Goal: Task Accomplishment & Management: Manage account settings

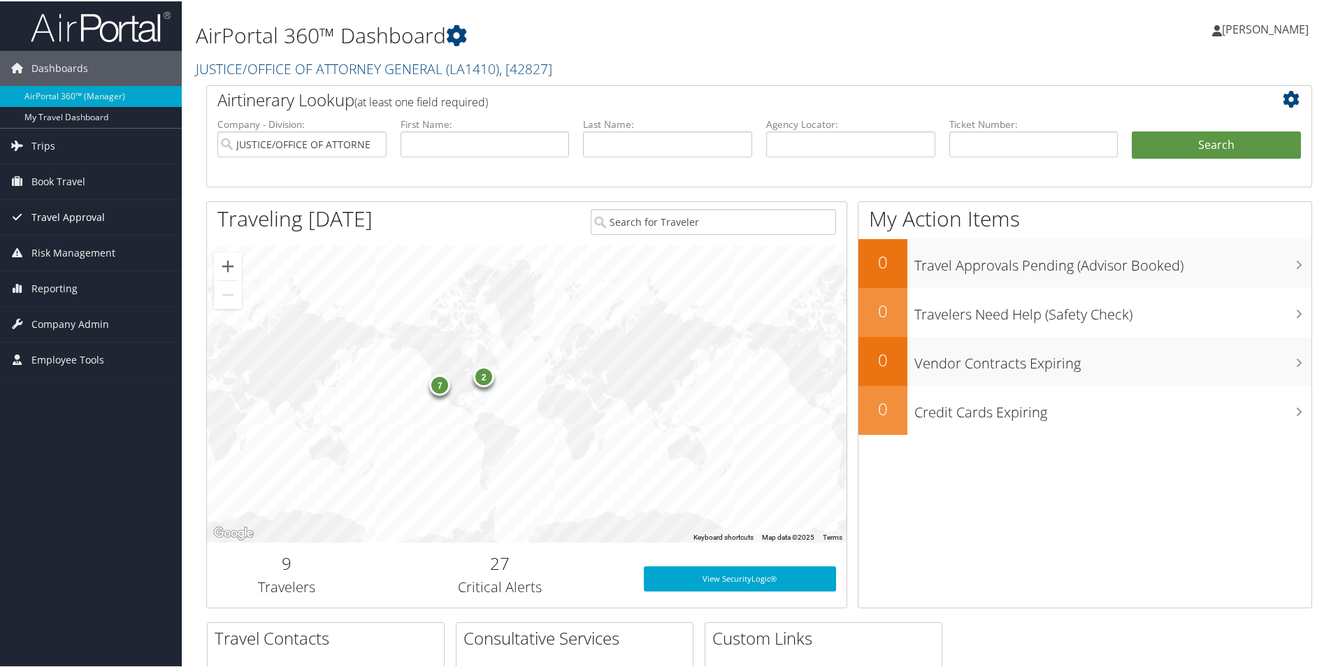
click at [90, 213] on span "Travel Approval" at bounding box center [67, 216] width 73 height 35
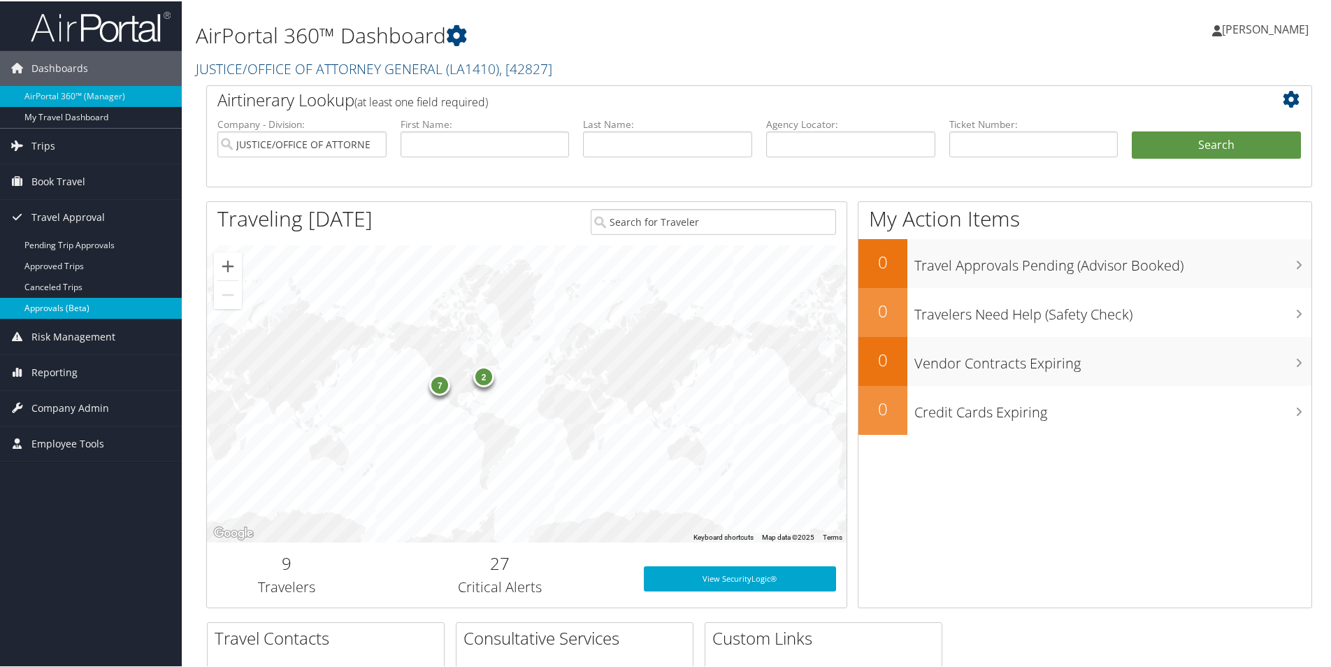
click at [92, 311] on link "Approvals (Beta)" at bounding box center [91, 306] width 182 height 21
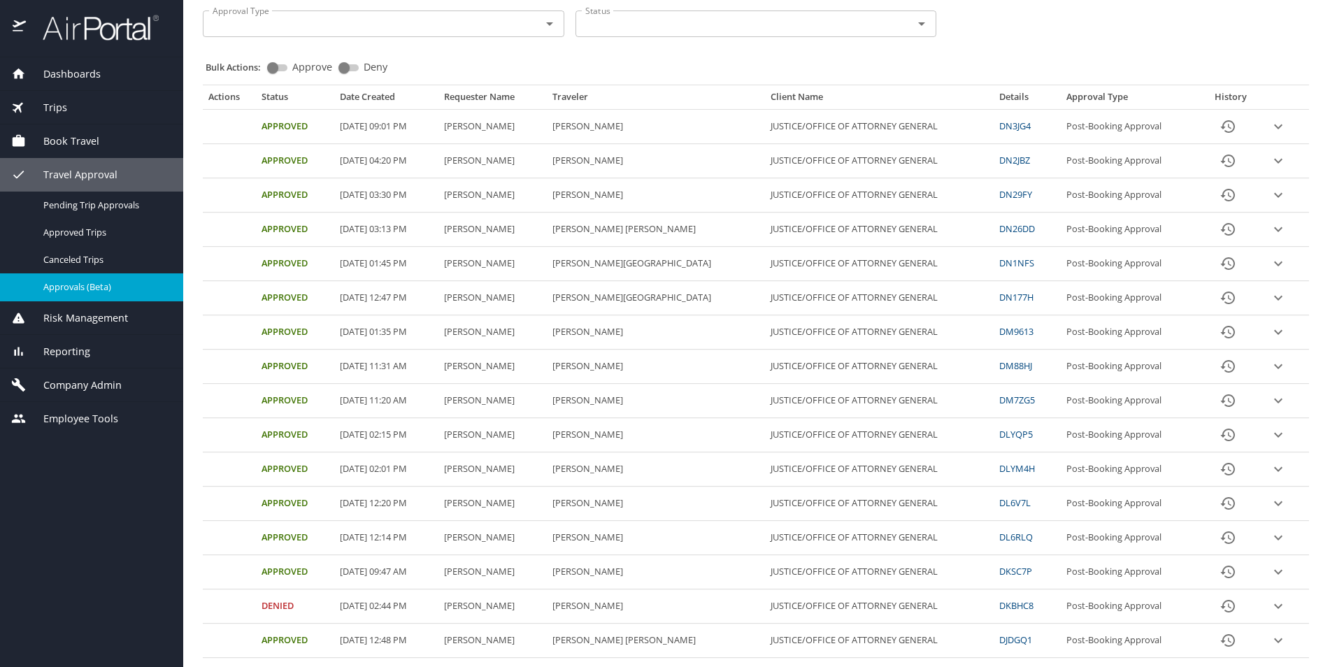
scroll to position [140, 0]
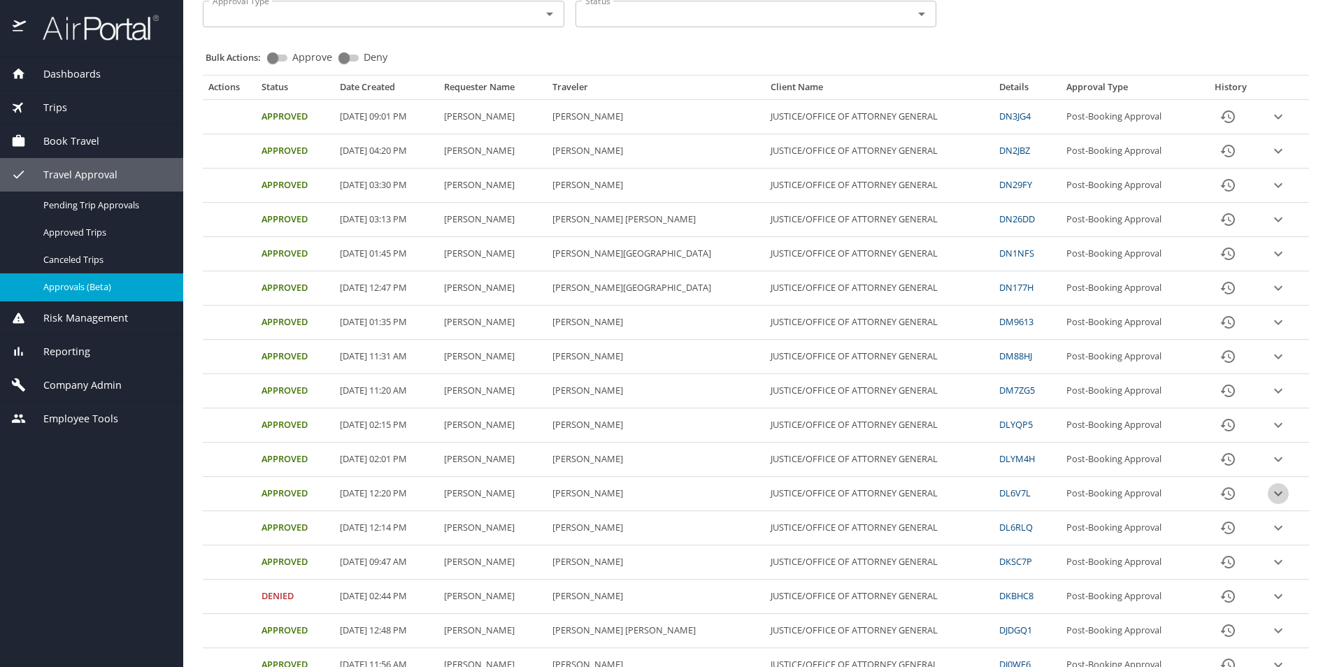
click at [1270, 492] on icon "expand row" at bounding box center [1278, 493] width 17 height 17
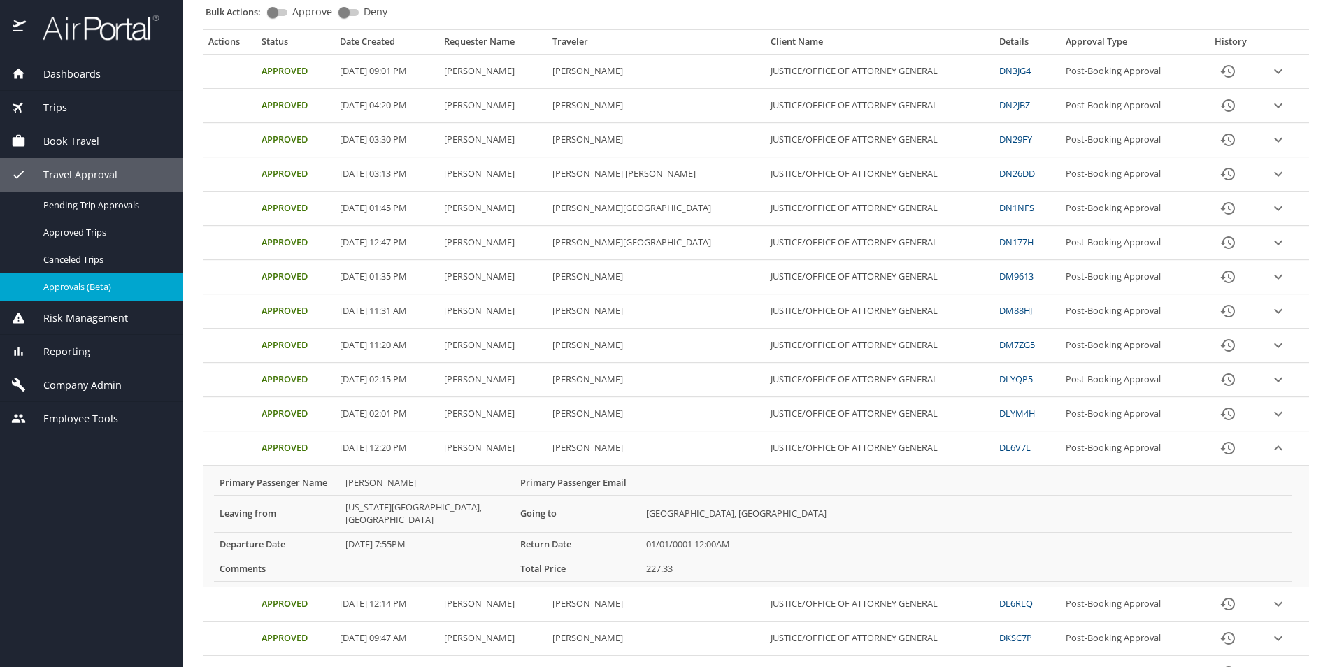
scroll to position [210, 0]
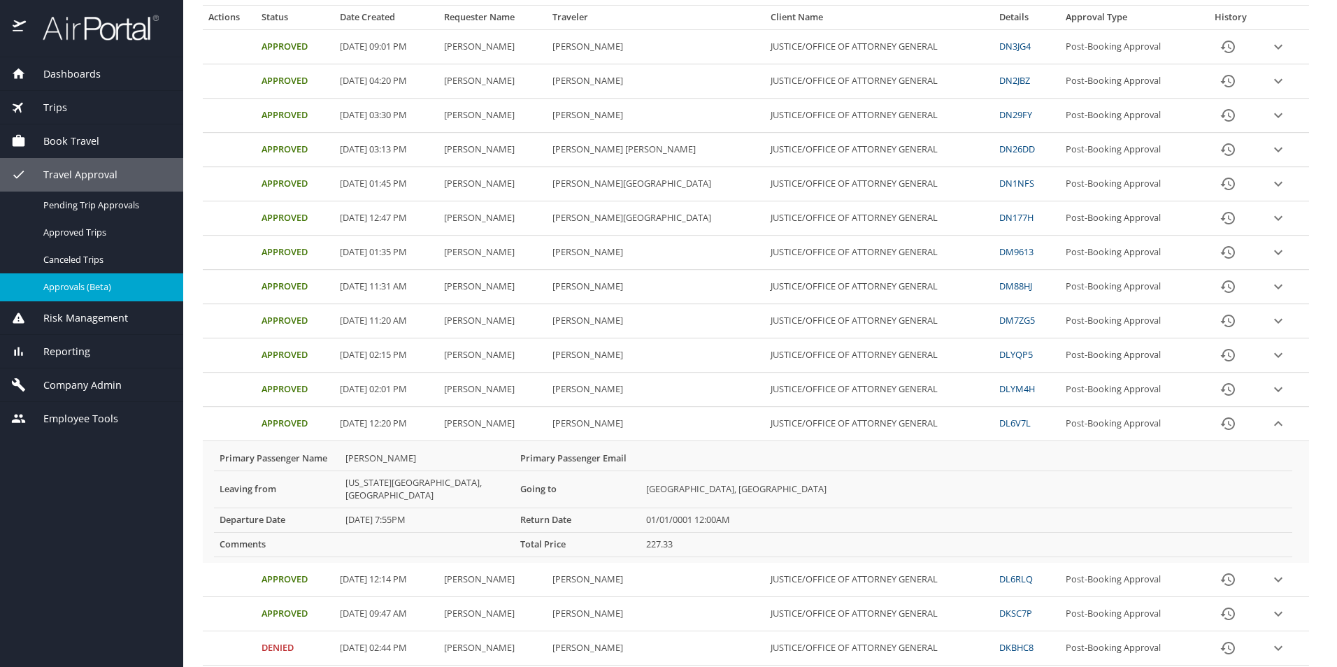
click at [84, 77] on span "Dashboards" at bounding box center [63, 73] width 75 height 15
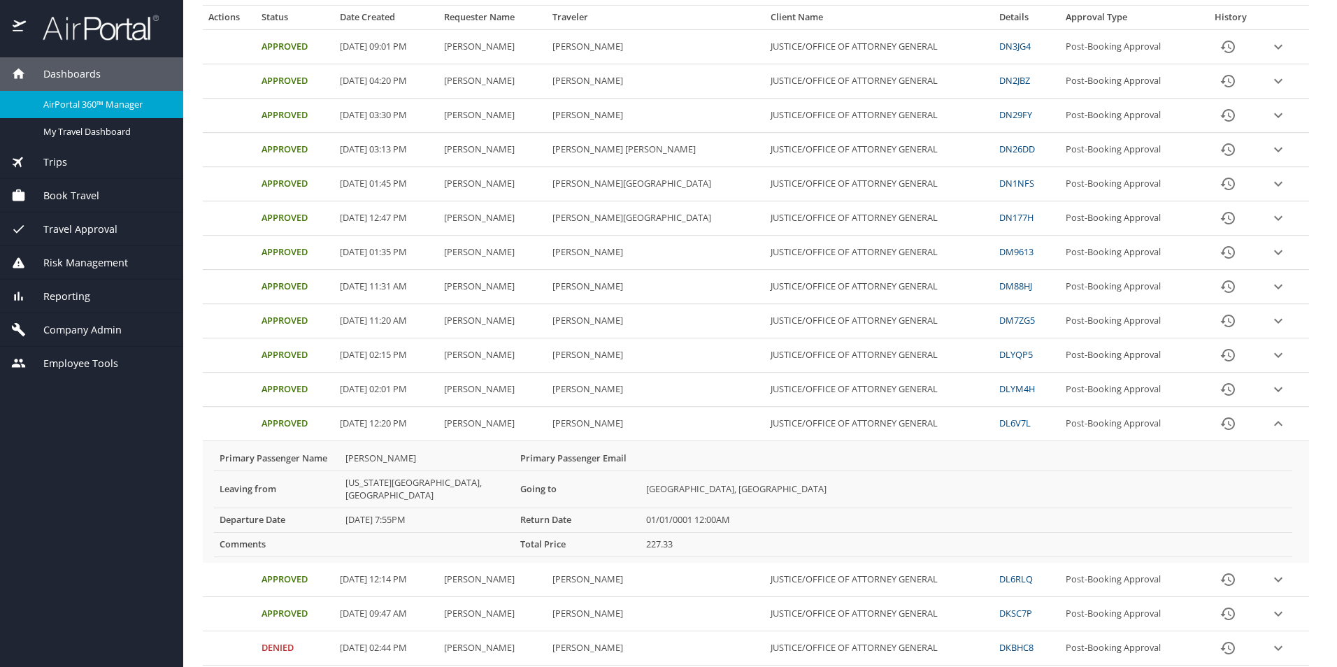
click at [99, 78] on span "Dashboards" at bounding box center [63, 73] width 75 height 15
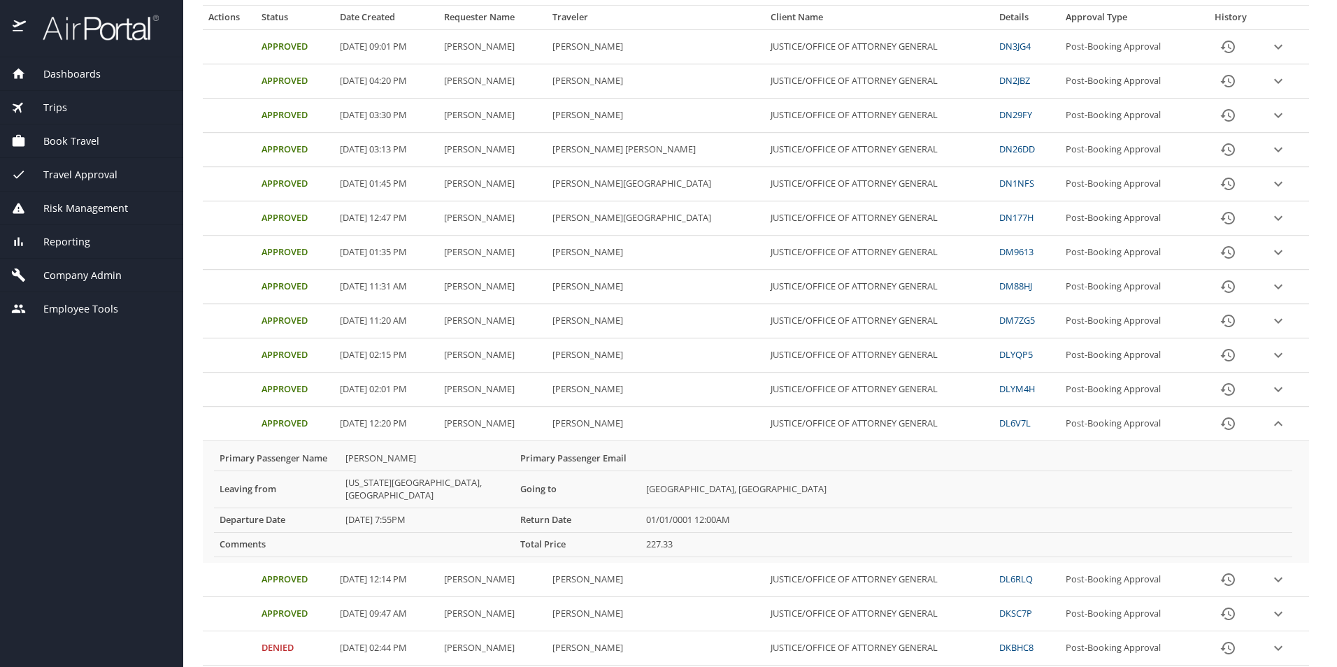
click at [85, 77] on span "Dashboards" at bounding box center [63, 73] width 75 height 15
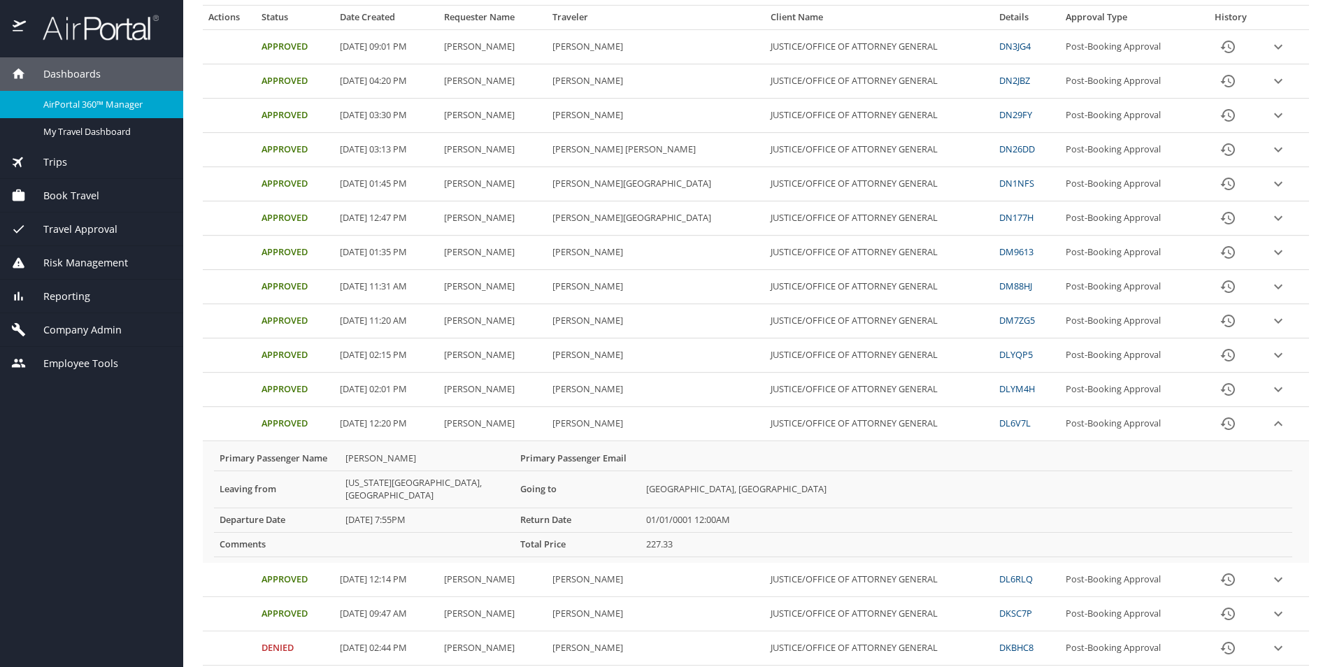
click at [76, 71] on span "Dashboards" at bounding box center [63, 73] width 75 height 15
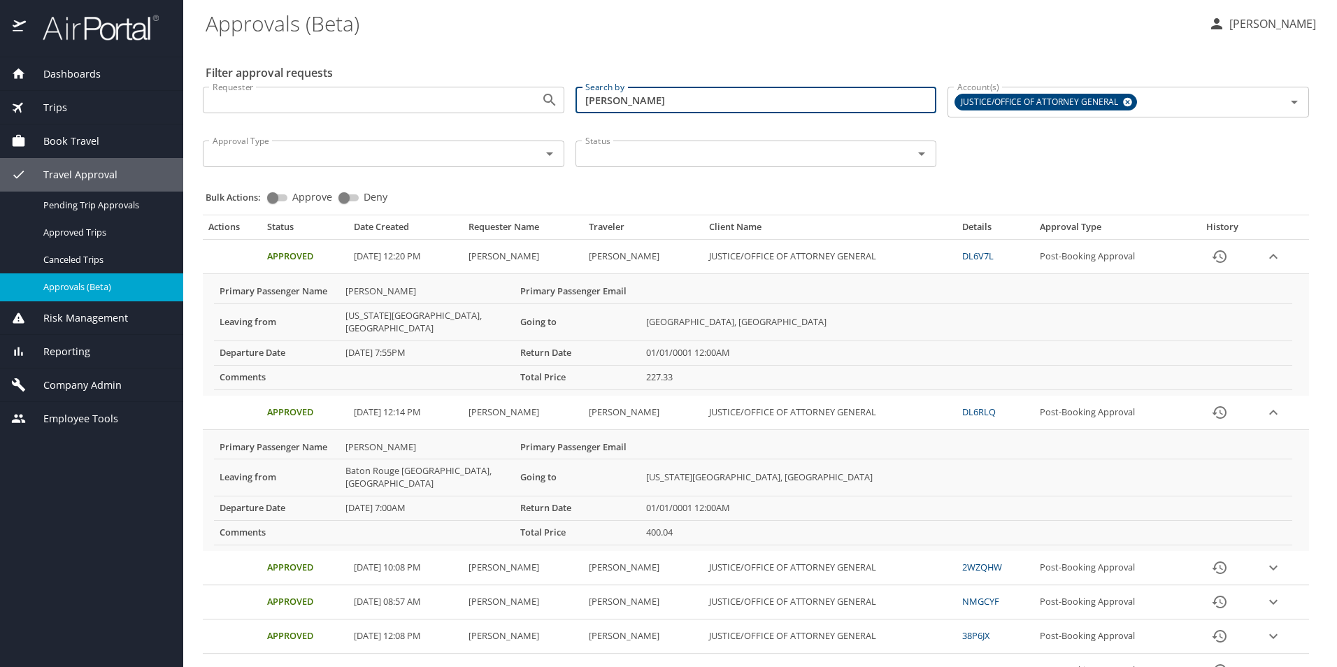
type input "kevin"
click at [984, 258] on link "DL6V7L" at bounding box center [977, 256] width 31 height 13
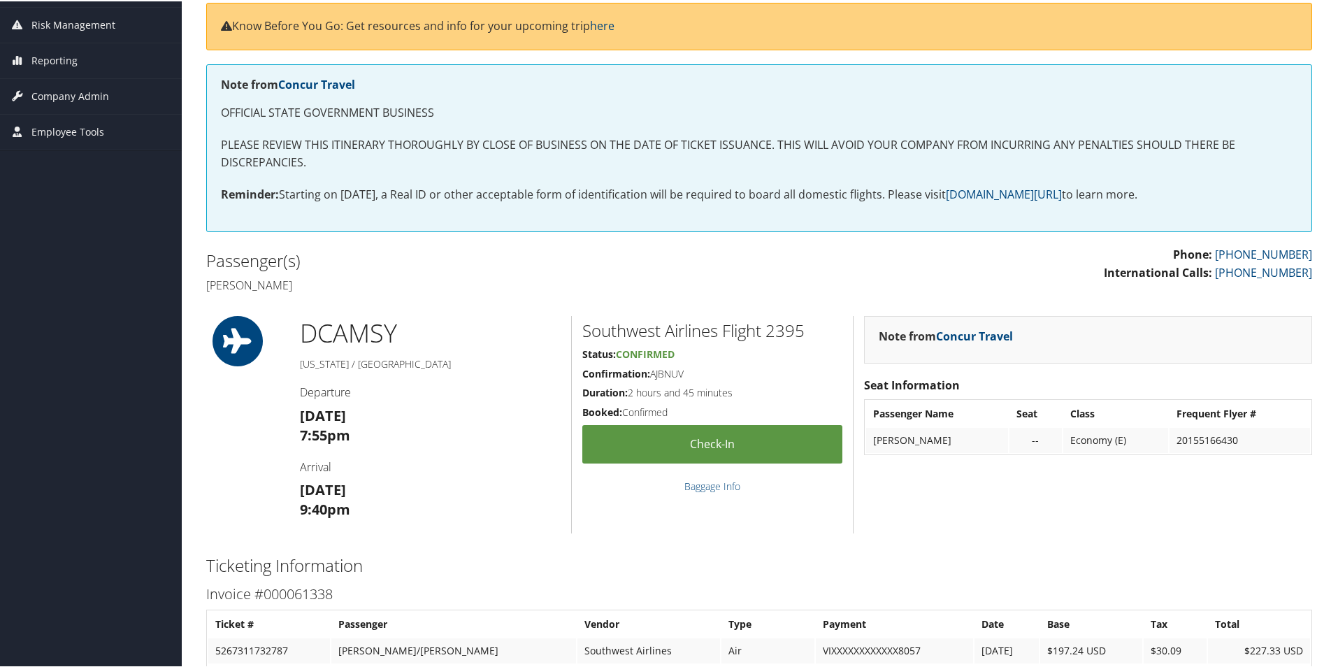
scroll to position [280, 0]
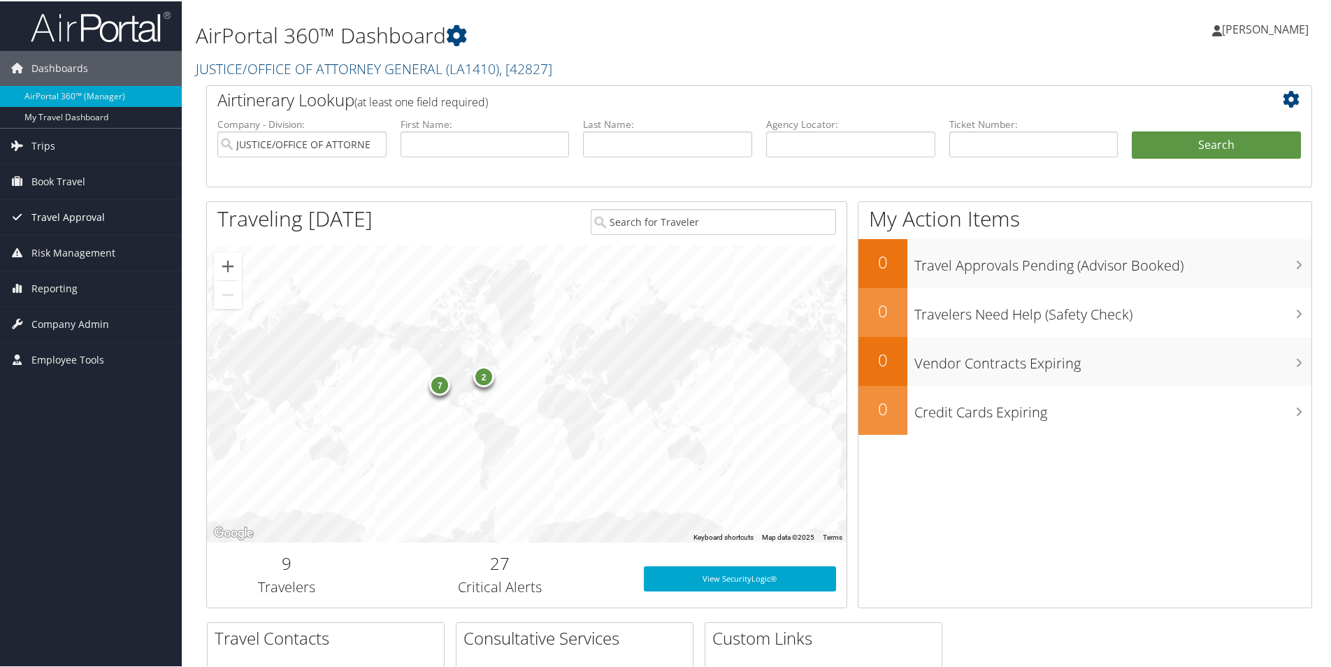
click at [84, 220] on span "Travel Approval" at bounding box center [67, 216] width 73 height 35
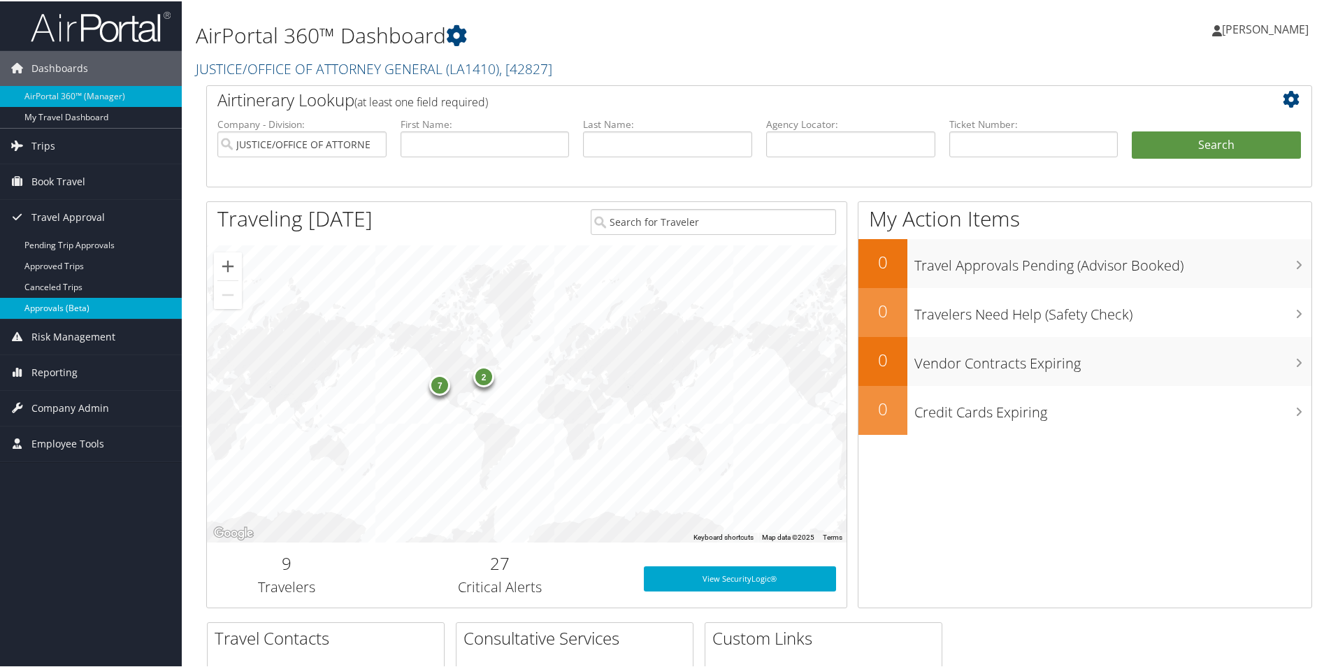
click at [84, 304] on link "Approvals (Beta)" at bounding box center [91, 306] width 182 height 21
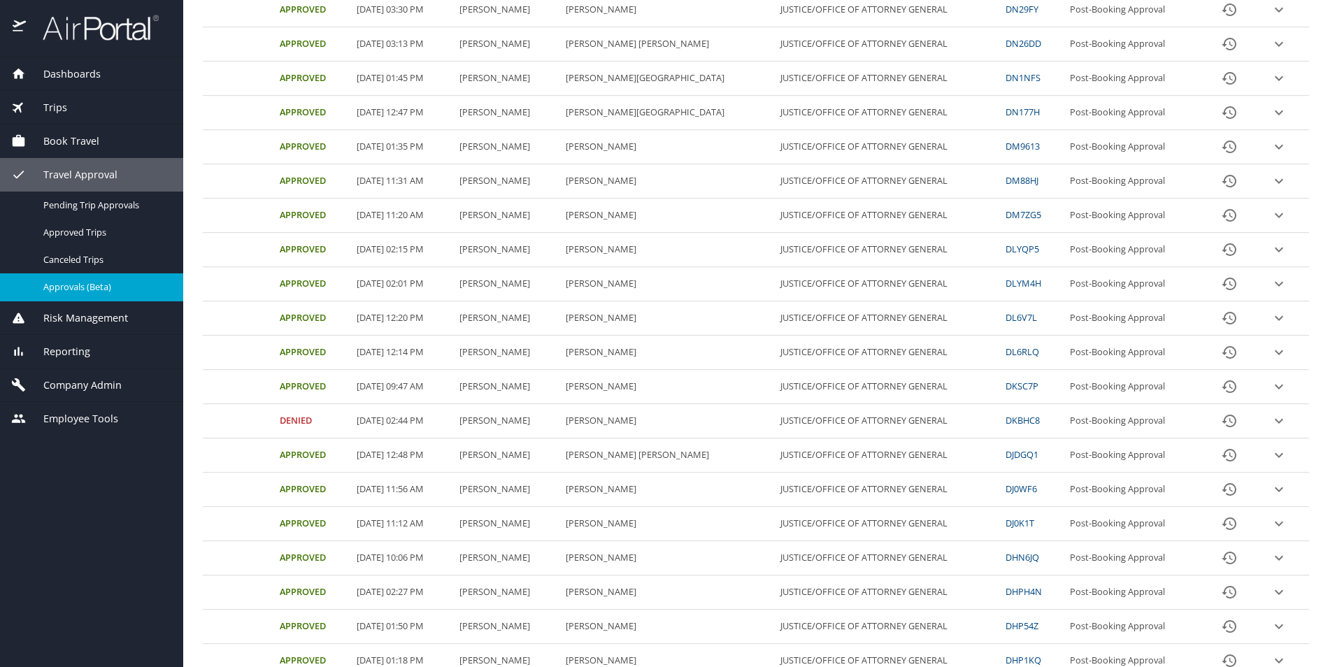
scroll to position [419, 0]
click at [1270, 587] on icon "expand row" at bounding box center [1278, 590] width 17 height 17
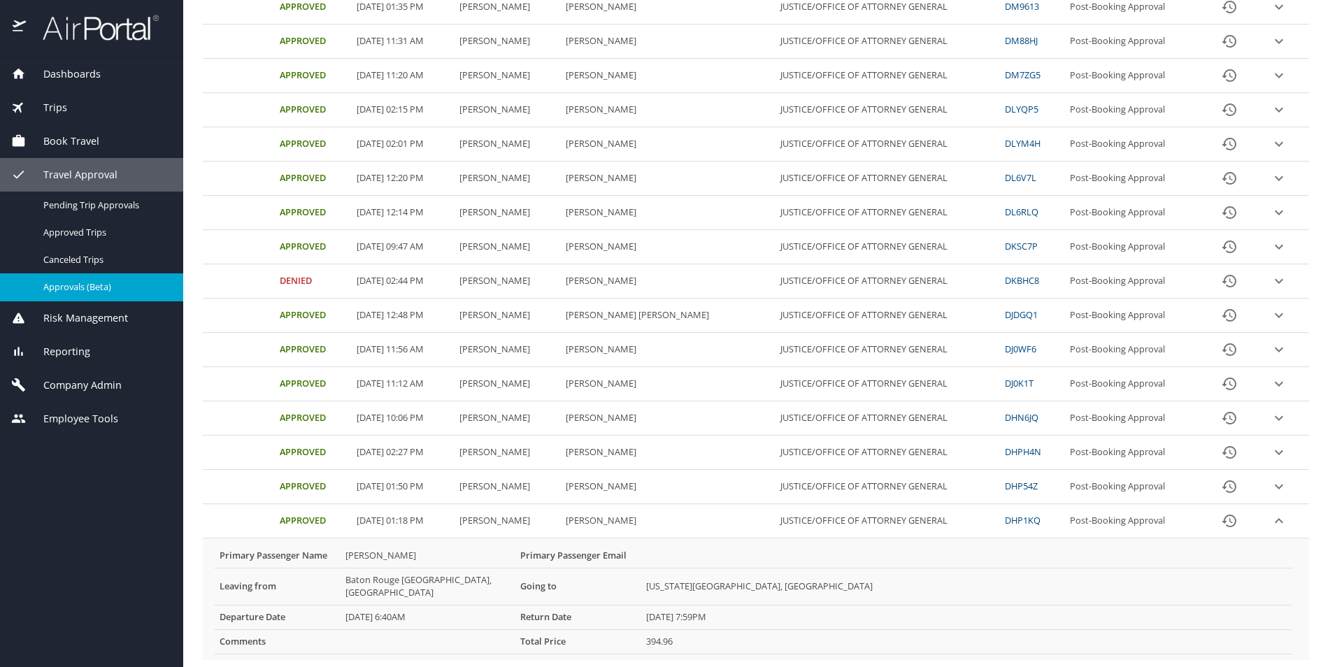
scroll to position [559, 0]
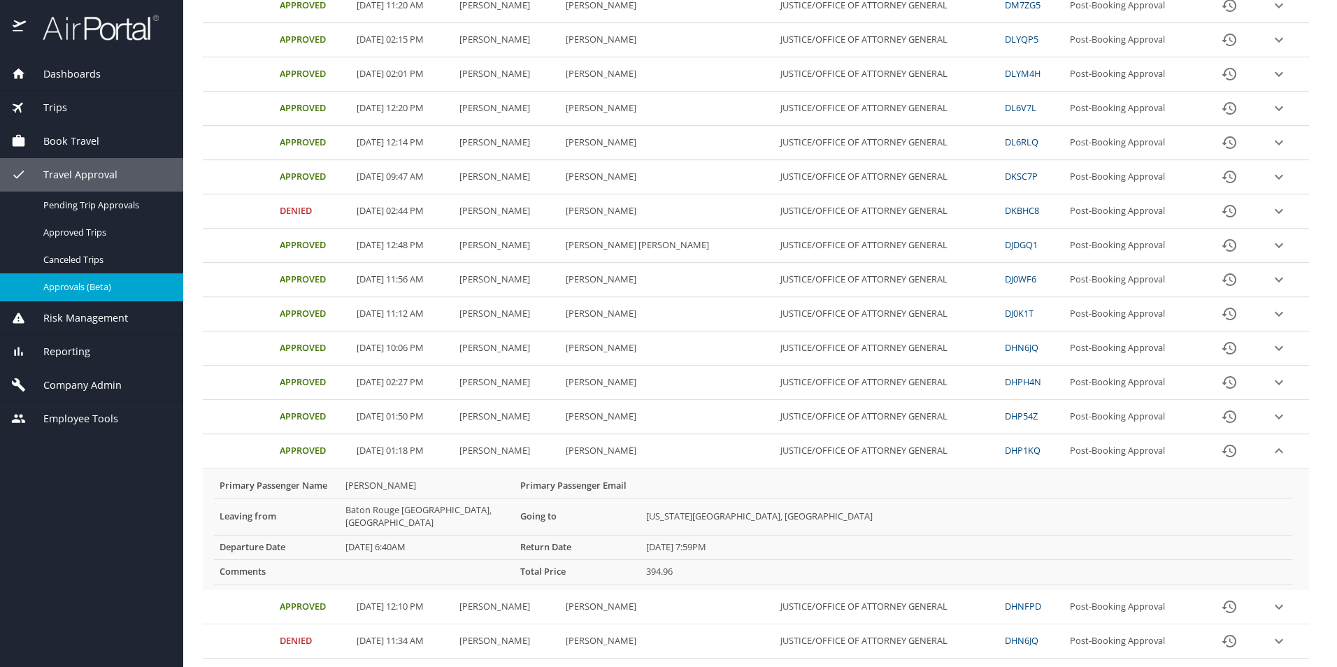
click at [1274, 604] on icon "expand row" at bounding box center [1278, 606] width 8 height 5
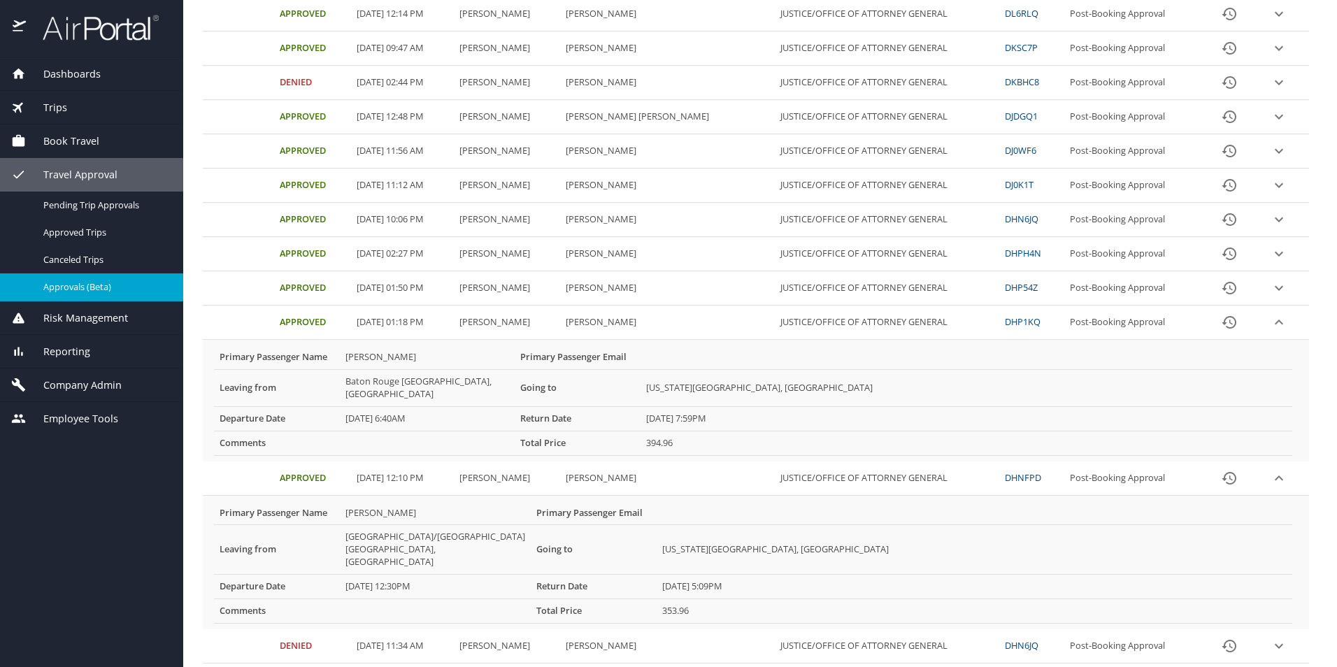
scroll to position [689, 0]
click at [1244, 666] on icon "next page" at bounding box center [1246, 680] width 5 height 8
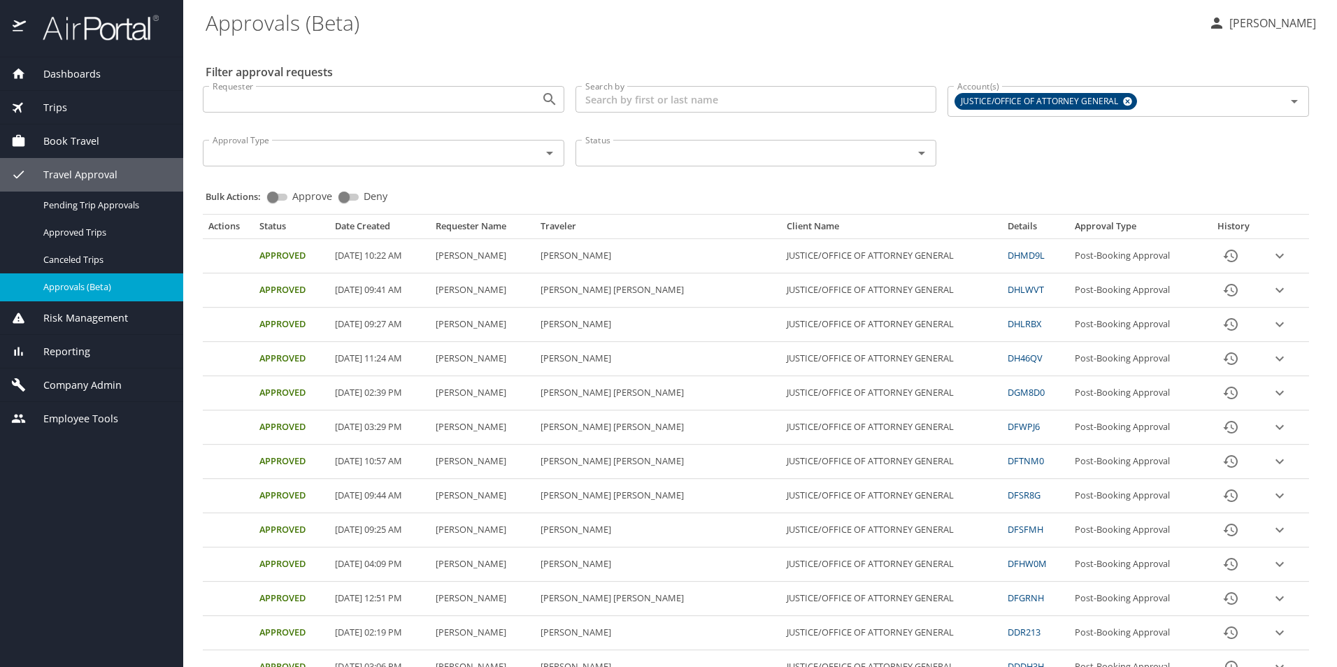
scroll to position [0, 0]
click at [1271, 261] on icon "expand row" at bounding box center [1279, 256] width 17 height 17
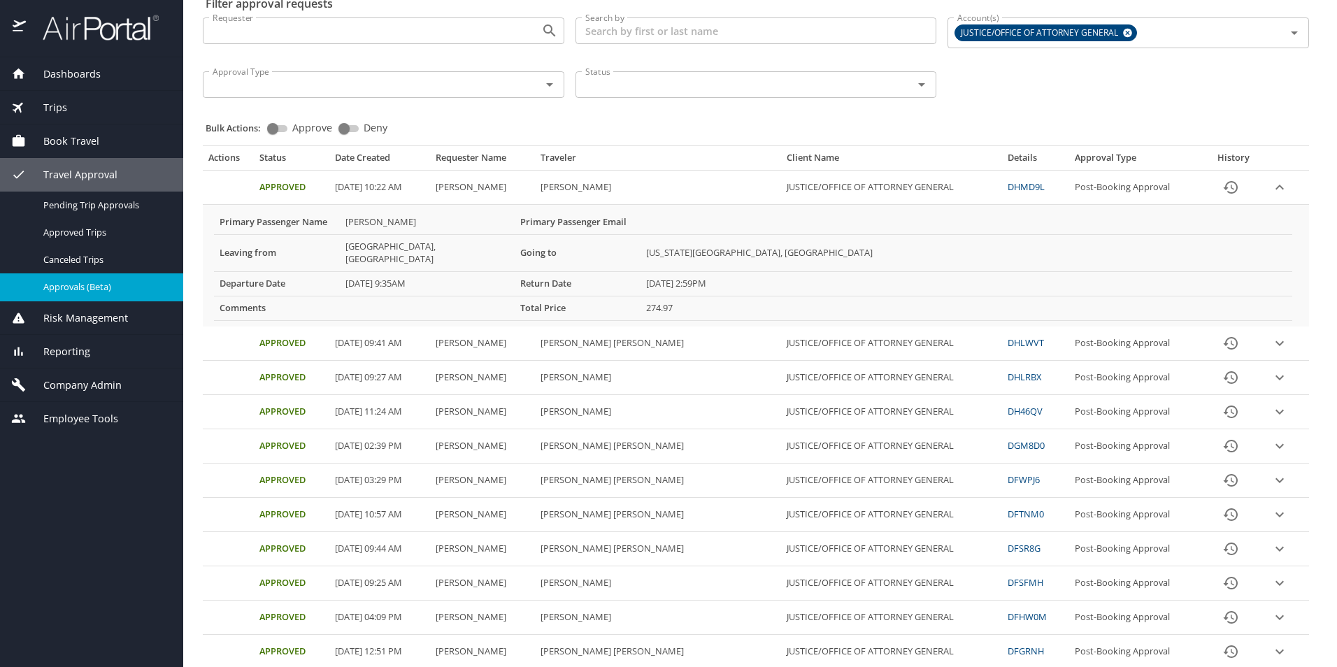
scroll to position [70, 0]
click at [1275, 408] on icon "expand row" at bounding box center [1279, 410] width 8 height 5
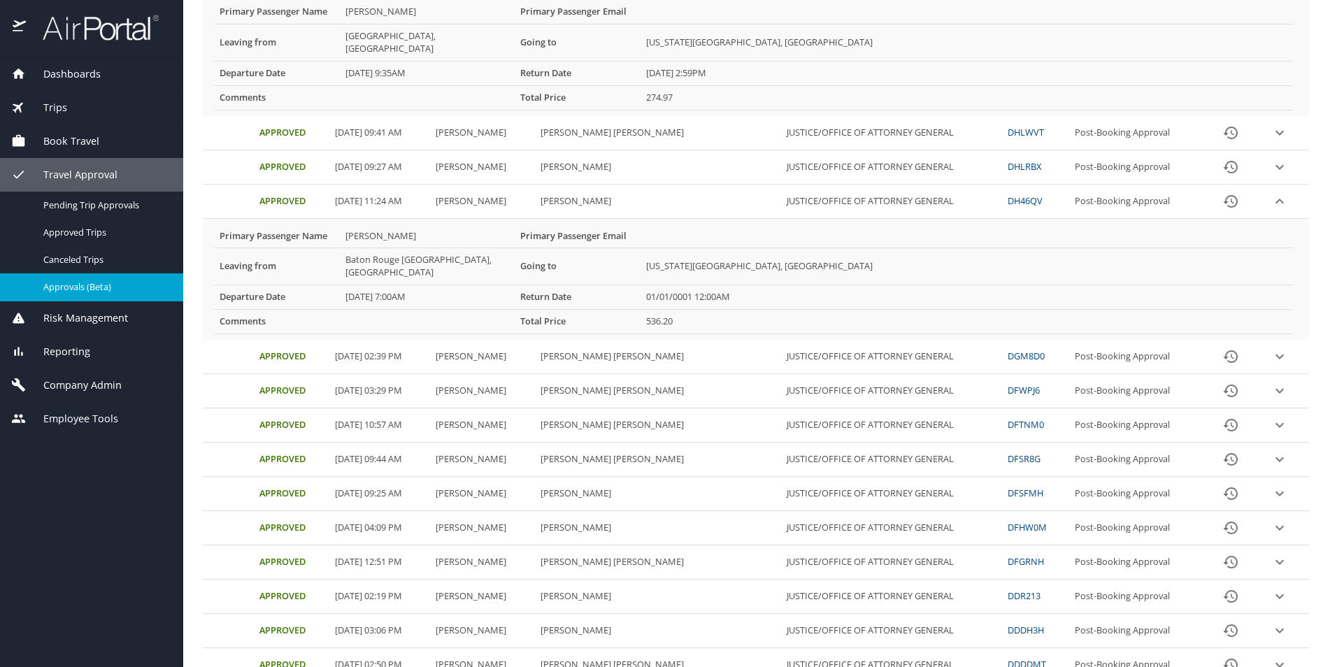
scroll to position [350, 0]
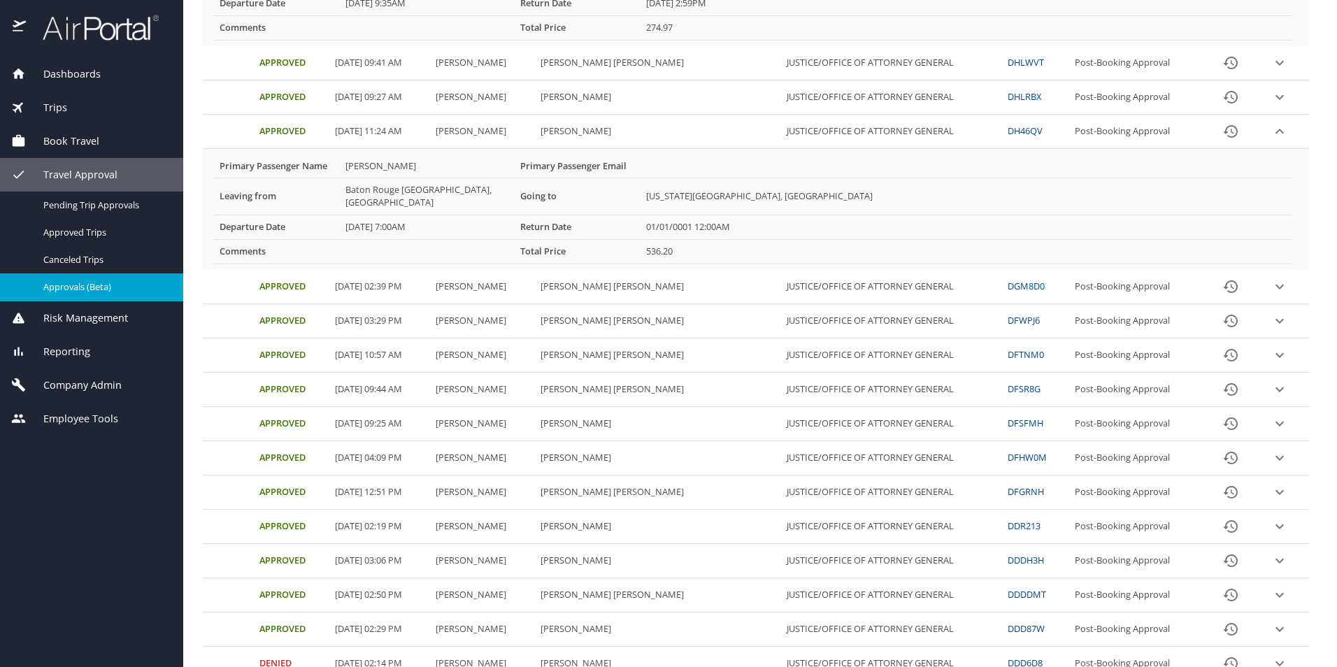
click at [1271, 552] on icon "expand row" at bounding box center [1279, 560] width 17 height 17
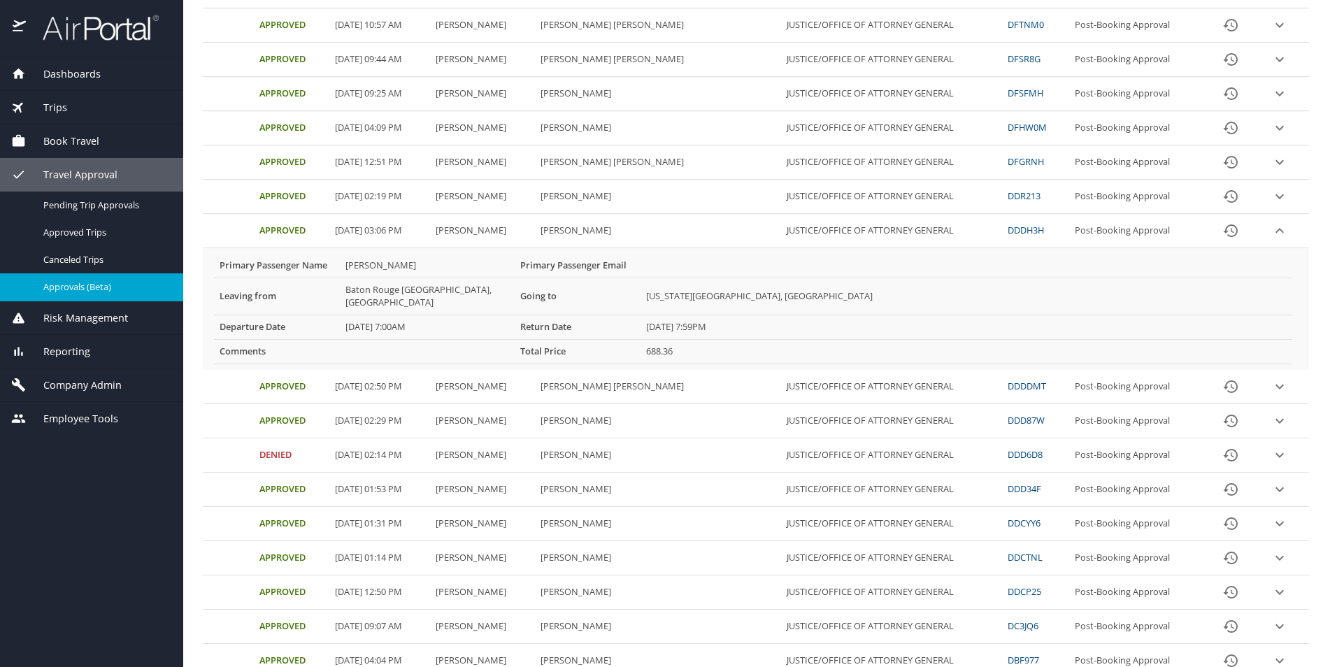
scroll to position [798, 0]
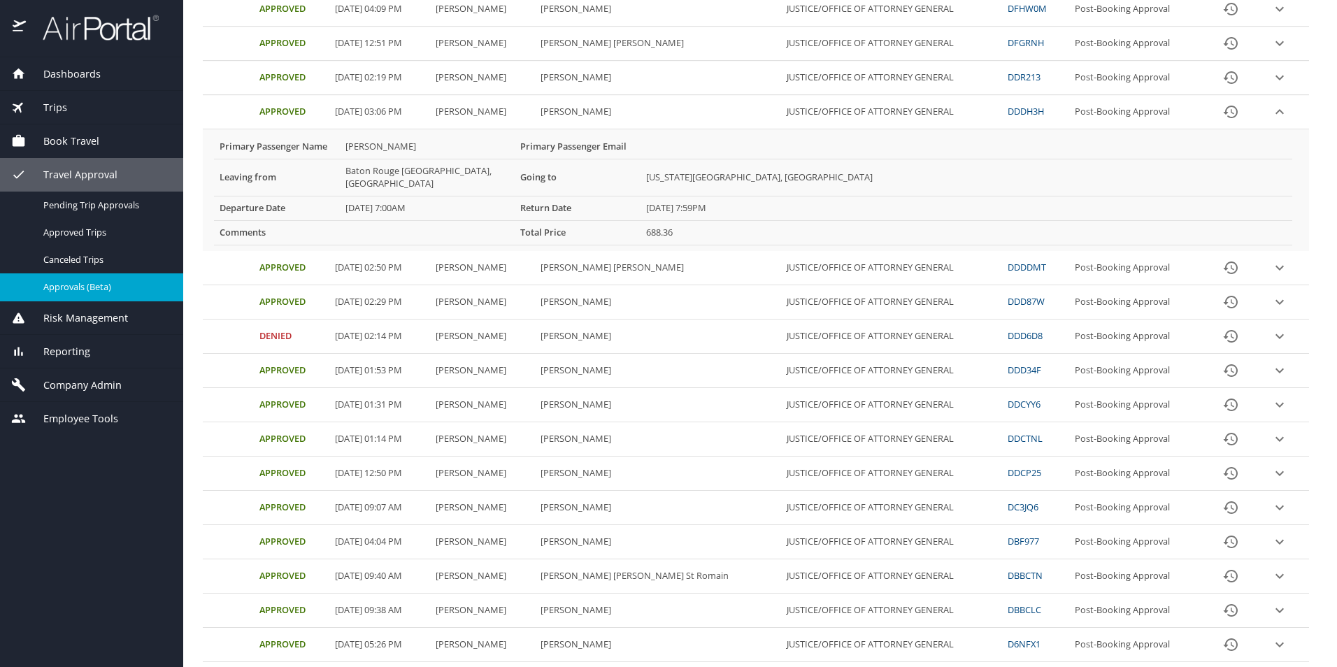
click at [1209, 666] on icon "previous page" at bounding box center [1211, 680] width 5 height 8
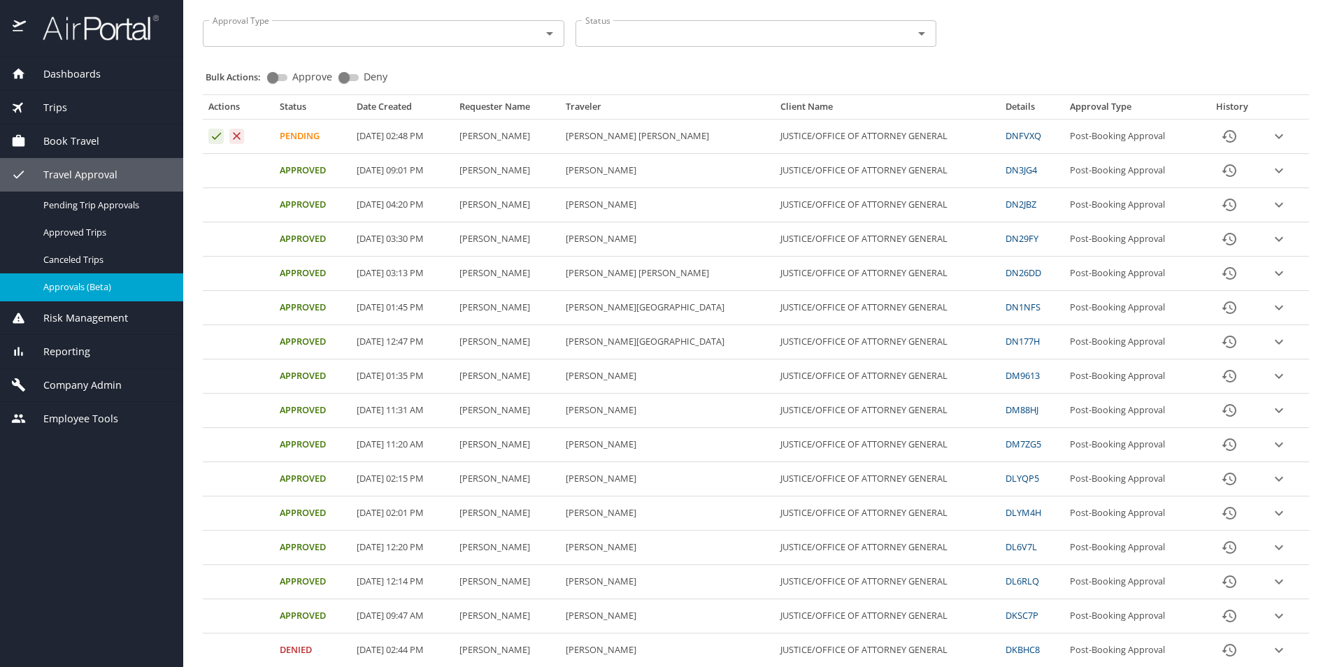
scroll to position [0, 0]
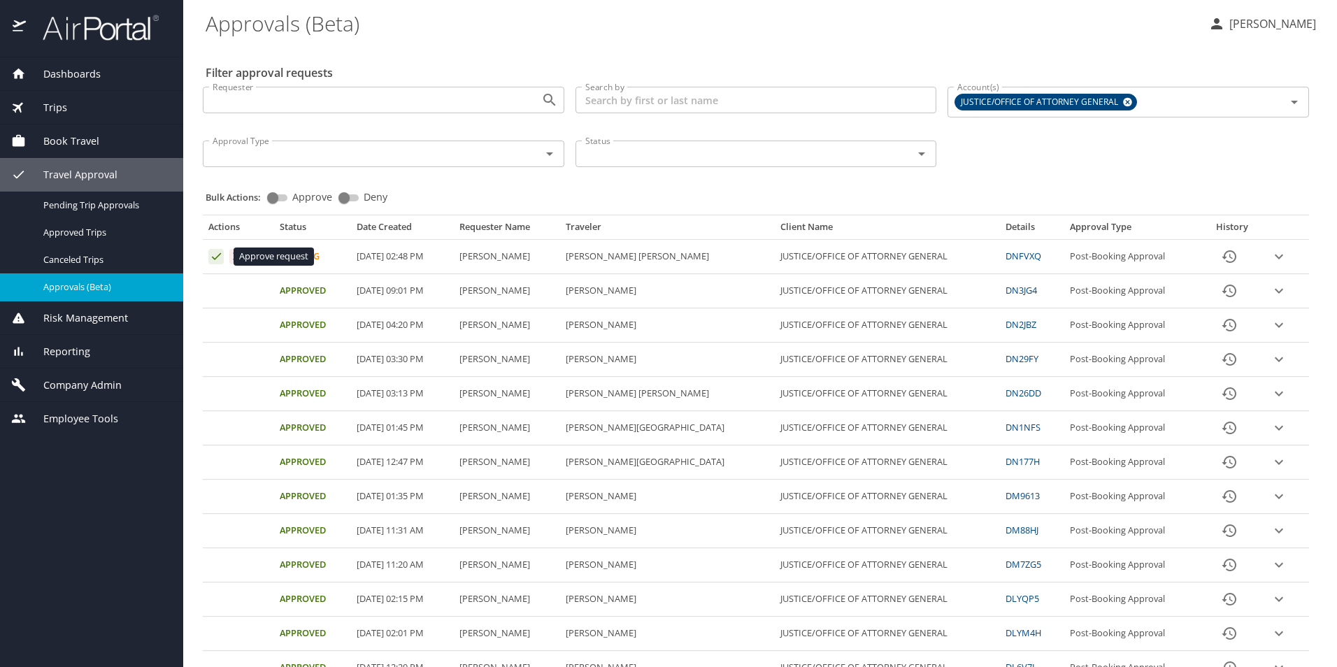
click at [211, 259] on icon "Approval table" at bounding box center [216, 256] width 13 height 13
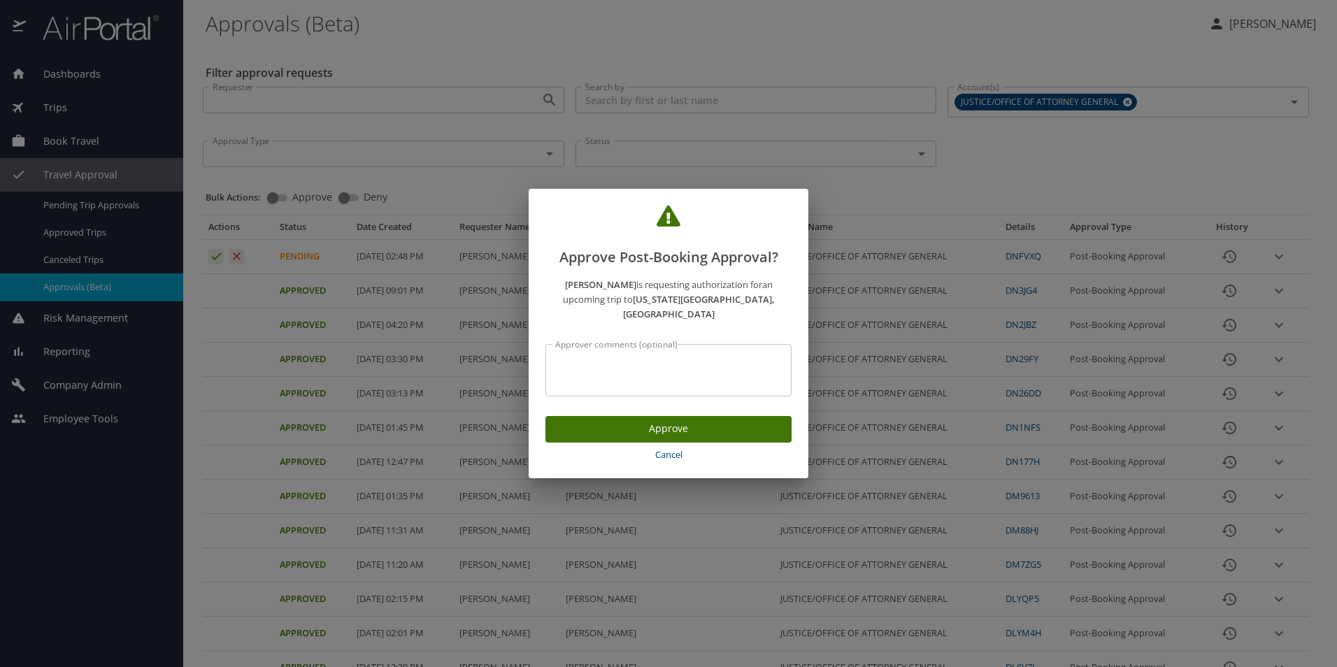
click at [670, 420] on span "Approve" at bounding box center [668, 428] width 224 height 17
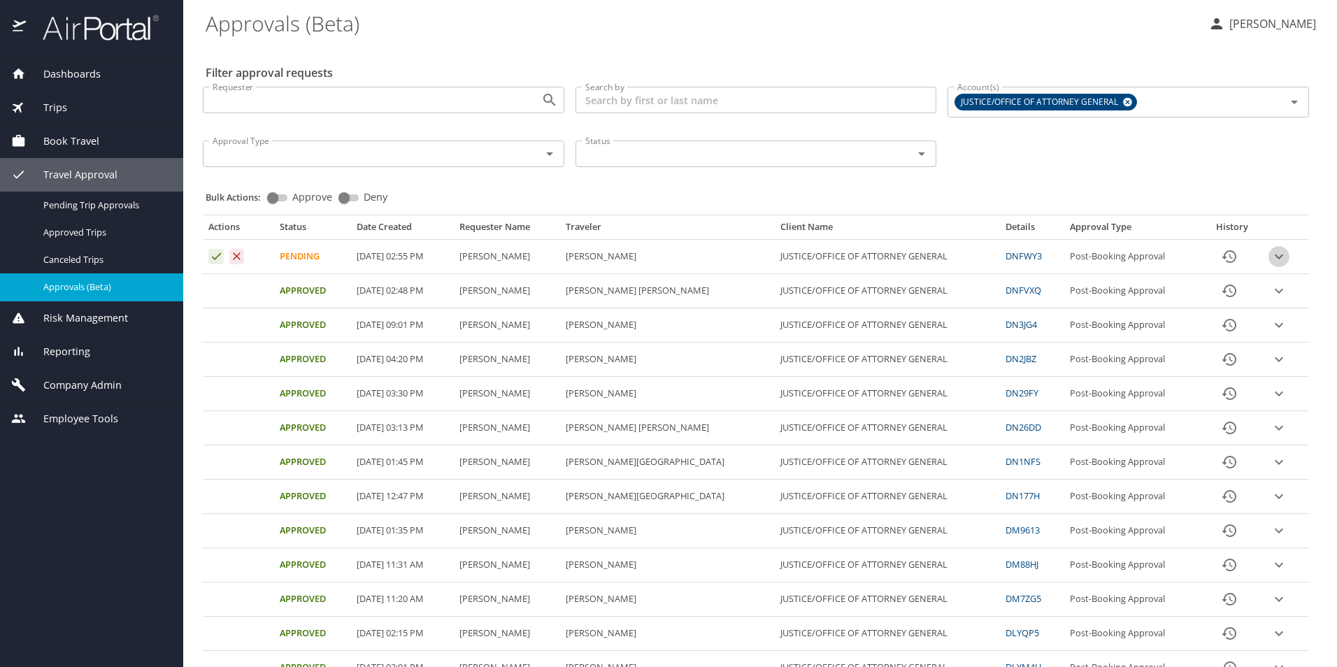
click at [1270, 258] on icon "expand row" at bounding box center [1278, 256] width 17 height 17
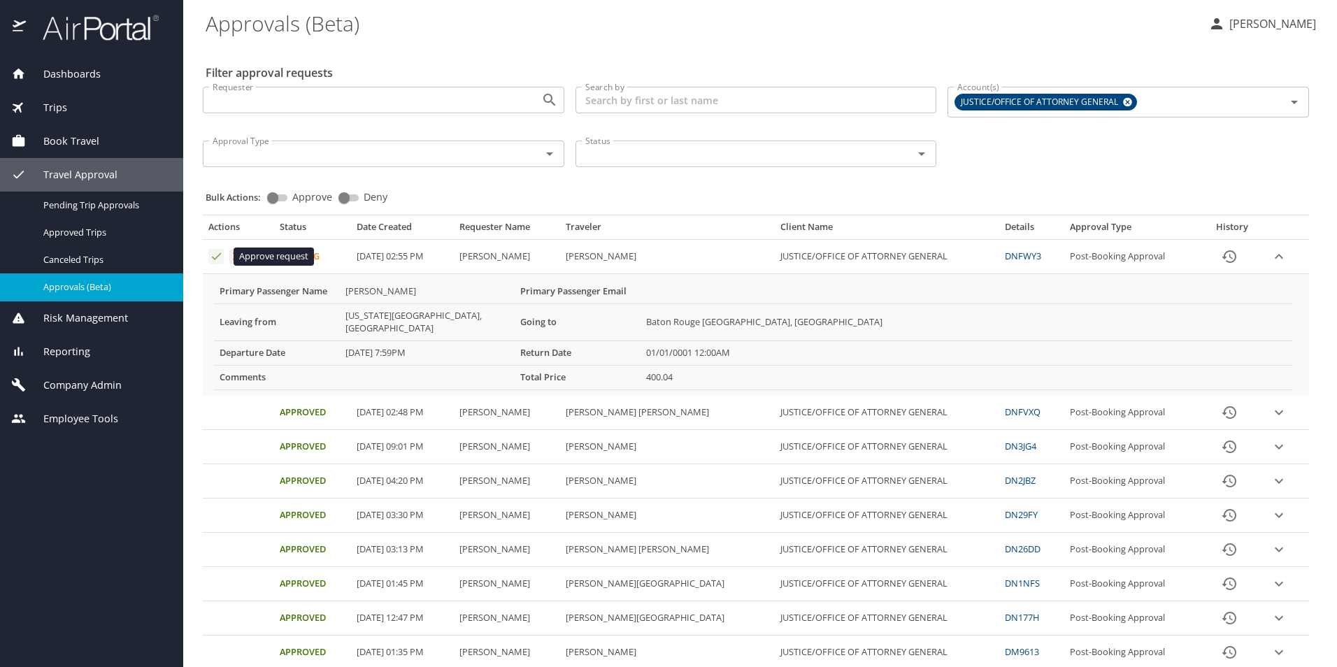
click at [214, 257] on icon "Approval table" at bounding box center [216, 256] width 13 height 13
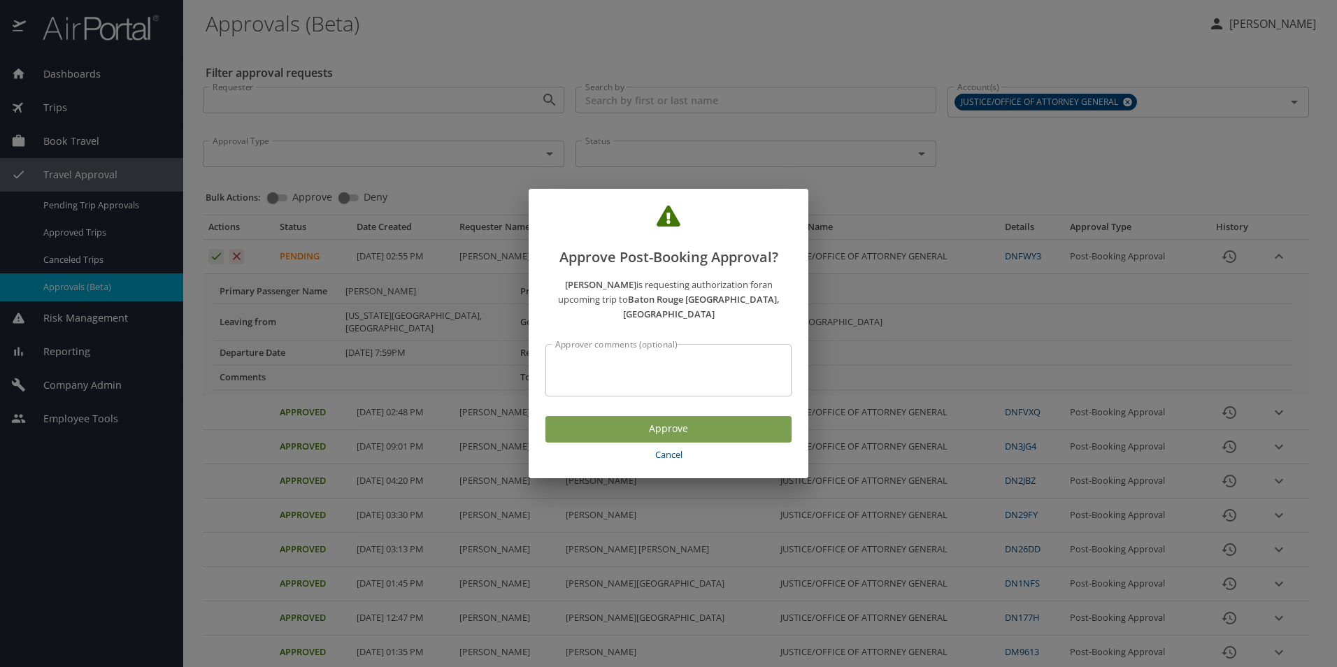
click at [663, 420] on span "Approve" at bounding box center [668, 428] width 224 height 17
